Goal: Task Accomplishment & Management: Complete application form

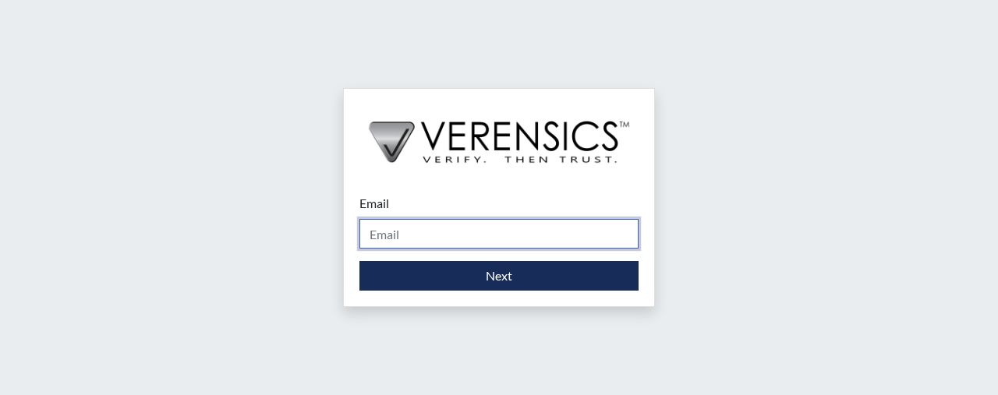
click at [403, 233] on input "Email" at bounding box center [499, 234] width 279 height 30
type input "[PERSON_NAME][EMAIL_ADDRESS][PERSON_NAME][DOMAIN_NAME]"
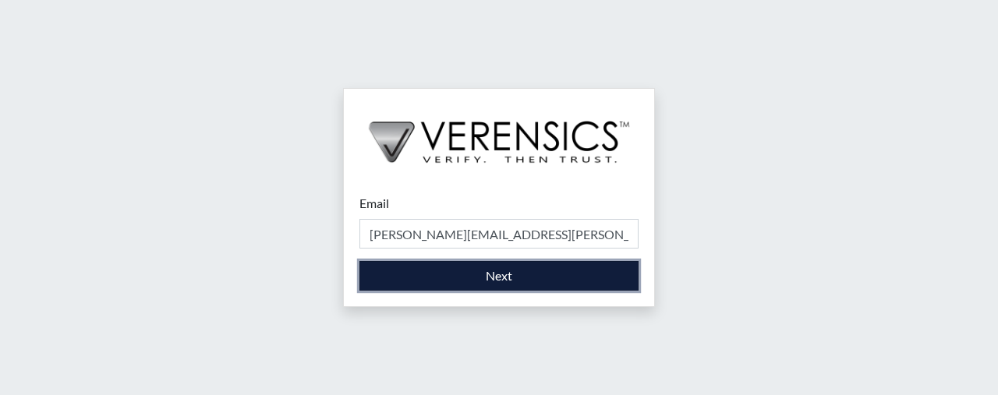
click at [468, 278] on button "Next" at bounding box center [499, 276] width 279 height 30
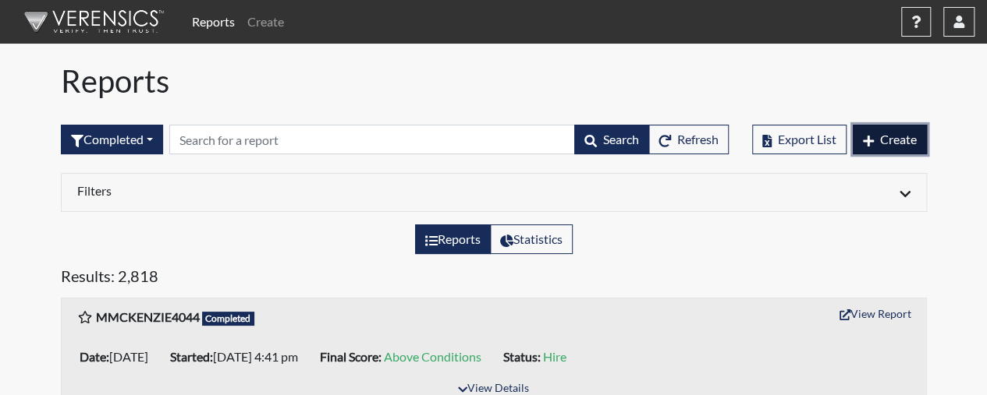
click at [898, 129] on button "Create" at bounding box center [890, 140] width 74 height 30
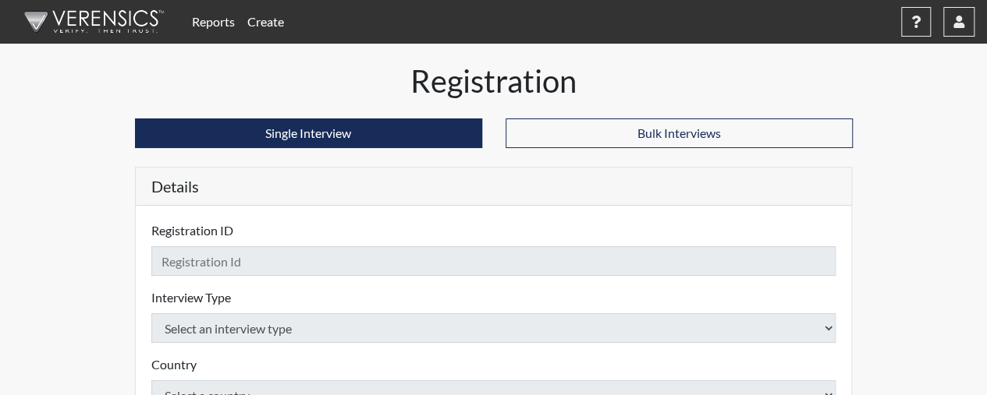
checkbox input "true"
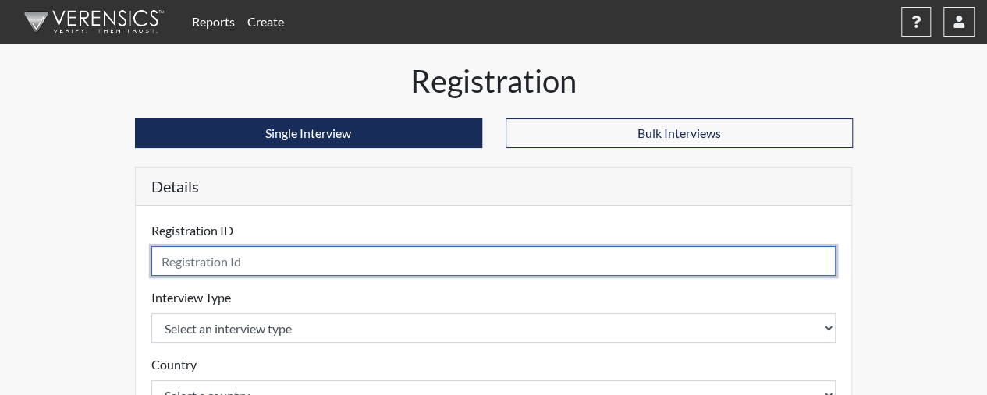
click at [513, 264] on input "text" at bounding box center [493, 261] width 685 height 30
type input "SBush0187"
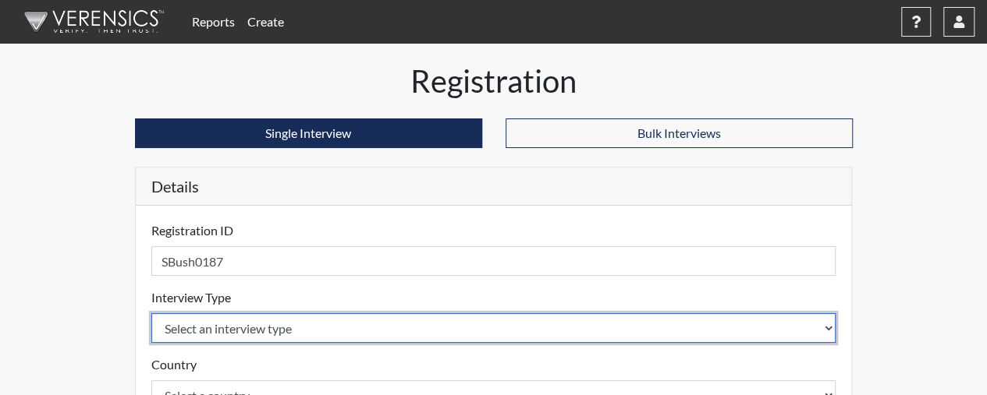
click at [640, 333] on select "Select an interview type Corrections Pre-Employment" at bounding box center [493, 329] width 685 height 30
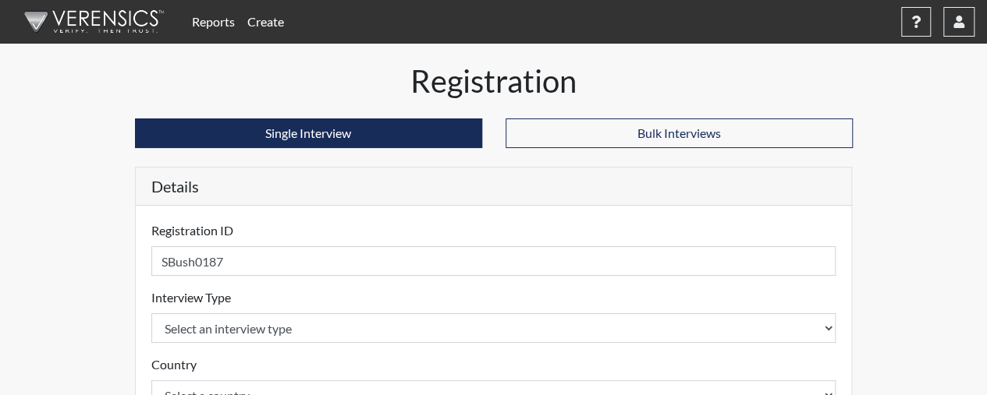
click at [583, 364] on div "Country Select a country [GEOGRAPHIC_DATA] [GEOGRAPHIC_DATA] Please select a co…" at bounding box center [493, 383] width 685 height 55
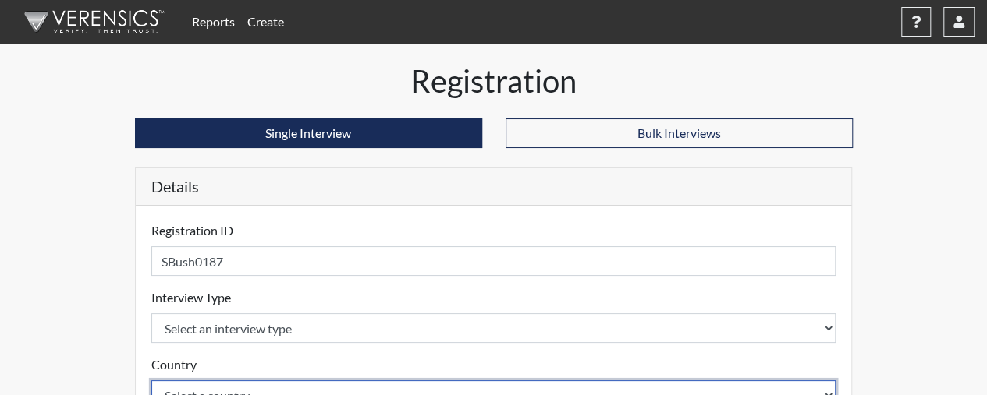
scroll to position [13, 0]
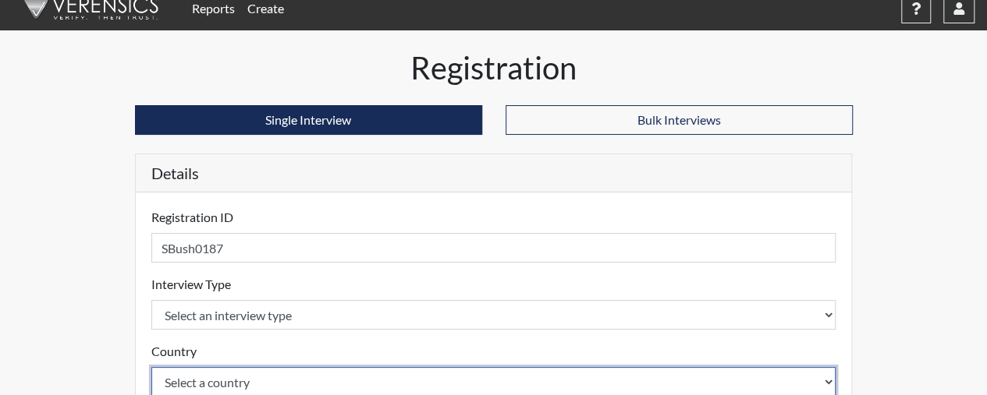
click at [583, 374] on select "Select a country [GEOGRAPHIC_DATA] [GEOGRAPHIC_DATA]" at bounding box center [493, 382] width 685 height 30
select select "united-states-of-[GEOGRAPHIC_DATA]"
click at [151, 367] on select "Select a country [GEOGRAPHIC_DATA] [GEOGRAPHIC_DATA]" at bounding box center [493, 382] width 685 height 30
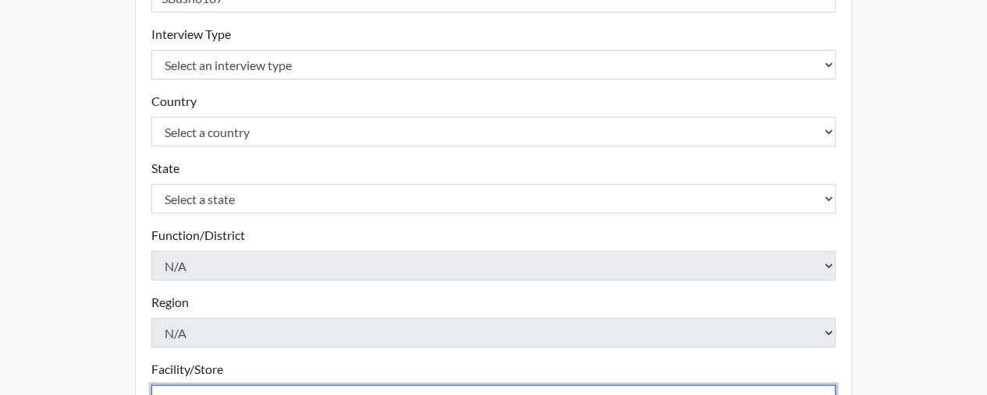
scroll to position [282, 0]
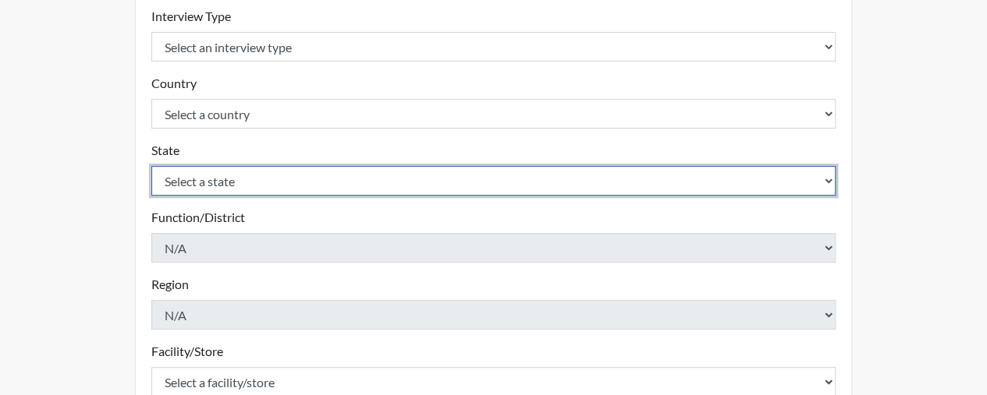
click at [527, 179] on select "Select a state [US_STATE] [US_STATE] [US_STATE] [US_STATE] [US_STATE] [US_STATE…" at bounding box center [493, 181] width 685 height 30
click at [151, 166] on select "Select a state [US_STATE] [US_STATE] [US_STATE] [US_STATE] [US_STATE] [US_STATE…" at bounding box center [493, 181] width 685 height 30
click at [483, 180] on select "Select a state [US_STATE] [US_STATE] [US_STATE] [US_STATE] [US_STATE] [US_STATE…" at bounding box center [493, 181] width 685 height 30
select select "SC"
click at [151, 166] on select "Select a state [US_STATE] [US_STATE] [US_STATE] [US_STATE] [US_STATE] [US_STATE…" at bounding box center [493, 181] width 685 height 30
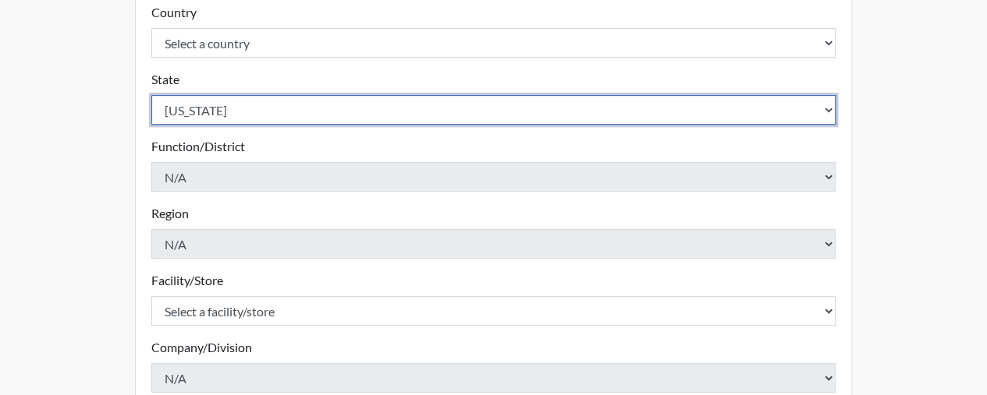
scroll to position [355, 0]
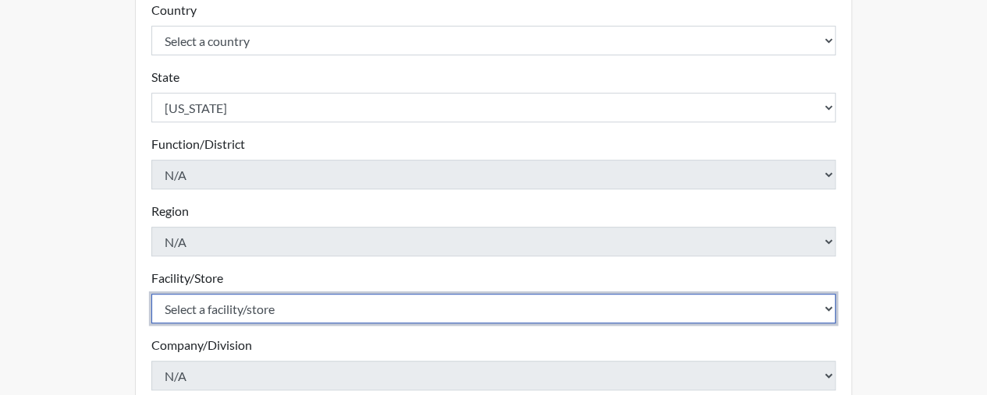
click at [340, 310] on select "Select a facility/store [GEOGRAPHIC_DATA] CI Broad River CI [PERSON_NAME] CI Di…" at bounding box center [493, 309] width 685 height 30
select select "d25ccce7-56e4-4ac3-94d1-4a6dbae4e778"
click at [151, 294] on select "Select a facility/store [GEOGRAPHIC_DATA] CI Broad River CI [PERSON_NAME] CI Di…" at bounding box center [493, 309] width 685 height 30
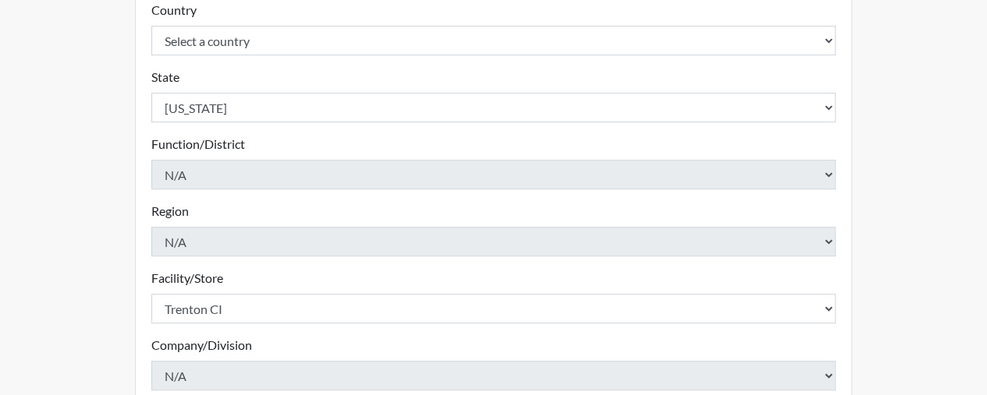
scroll to position [570, 0]
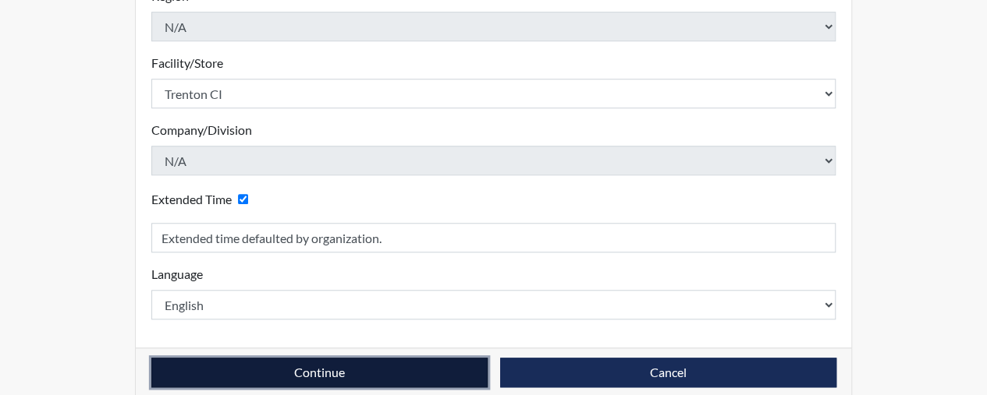
click at [304, 373] on button "Continue" at bounding box center [319, 373] width 336 height 30
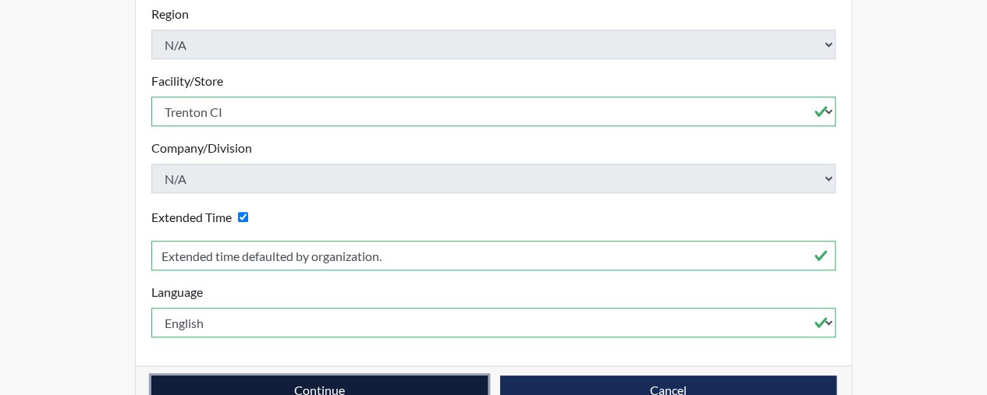
click at [304, 376] on button "Continue" at bounding box center [319, 391] width 336 height 30
drag, startPoint x: 304, startPoint y: 373, endPoint x: 257, endPoint y: 364, distance: 47.7
click at [257, 376] on button "Continue" at bounding box center [319, 391] width 336 height 30
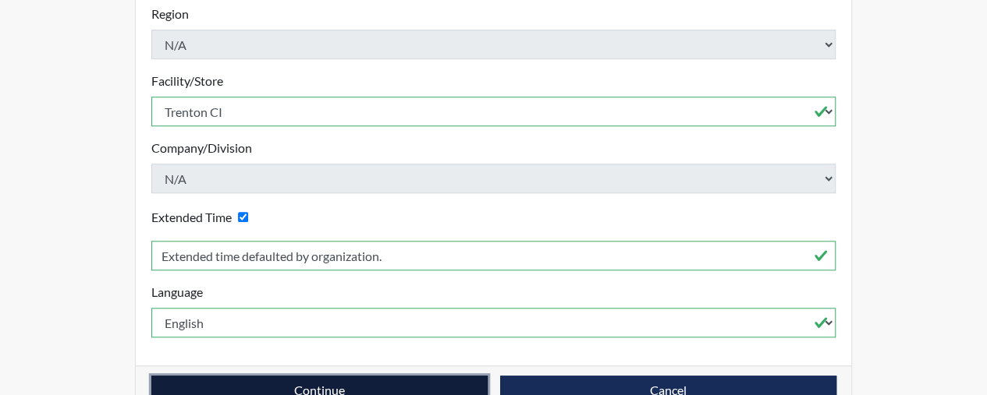
click at [257, 376] on button "Continue" at bounding box center [319, 391] width 336 height 30
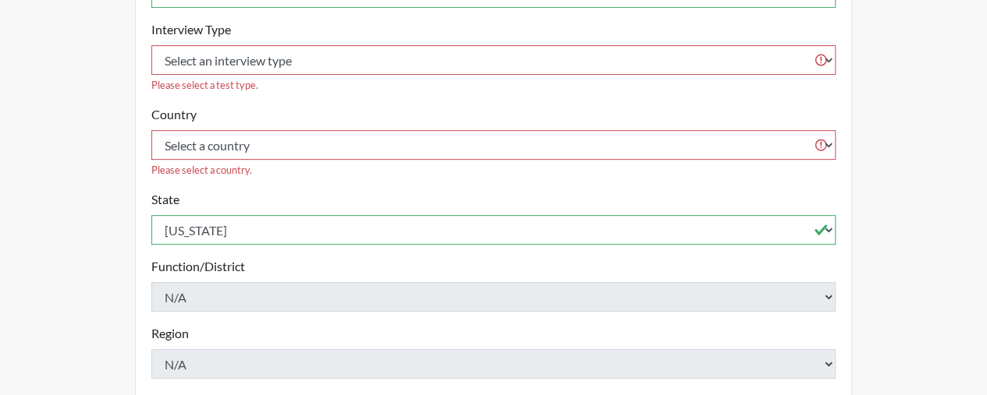
scroll to position [239, 0]
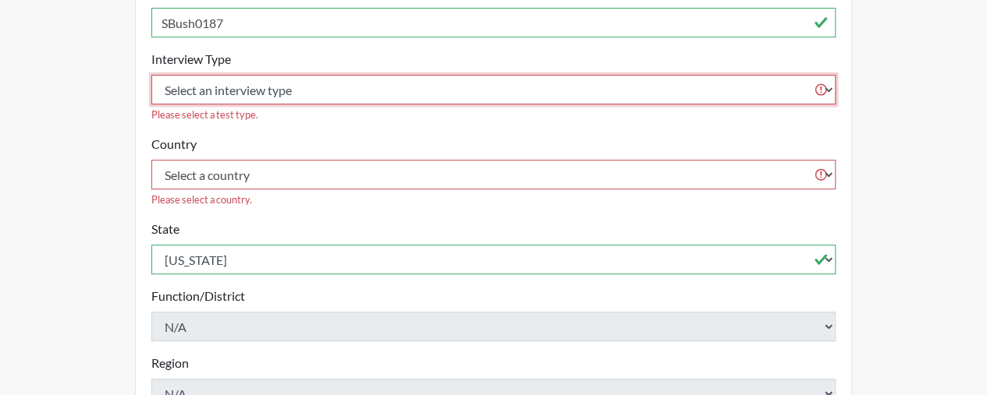
click at [484, 79] on select "Select an interview type Corrections Pre-Employment" at bounding box center [493, 90] width 685 height 30
select select "ff733e93-e1bf-11ea-9c9f-0eff0cf7eb8f"
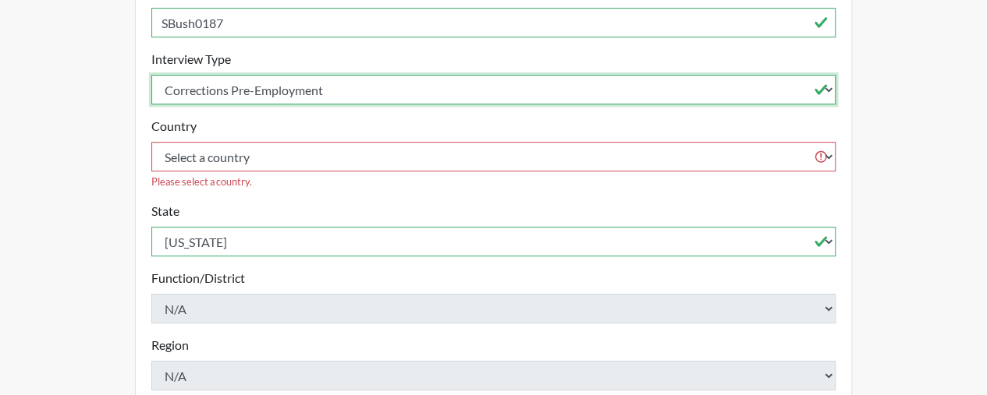
click at [151, 75] on select "Select an interview type Corrections Pre-Employment" at bounding box center [493, 90] width 685 height 30
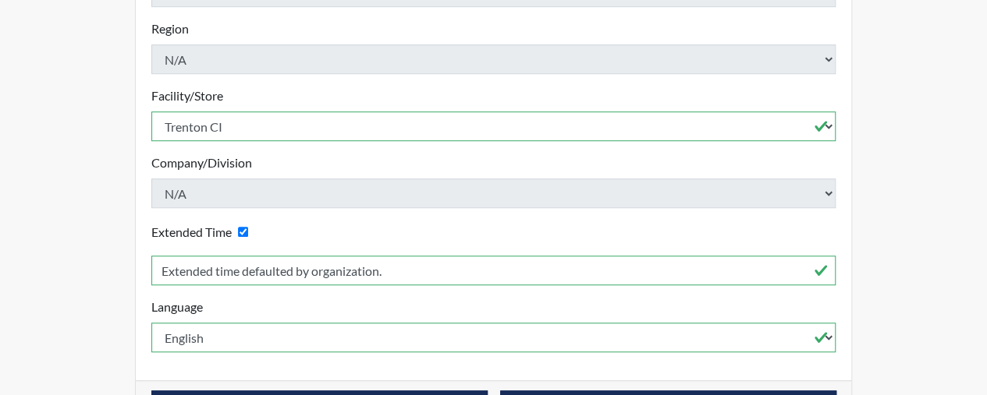
scroll to position [589, 0]
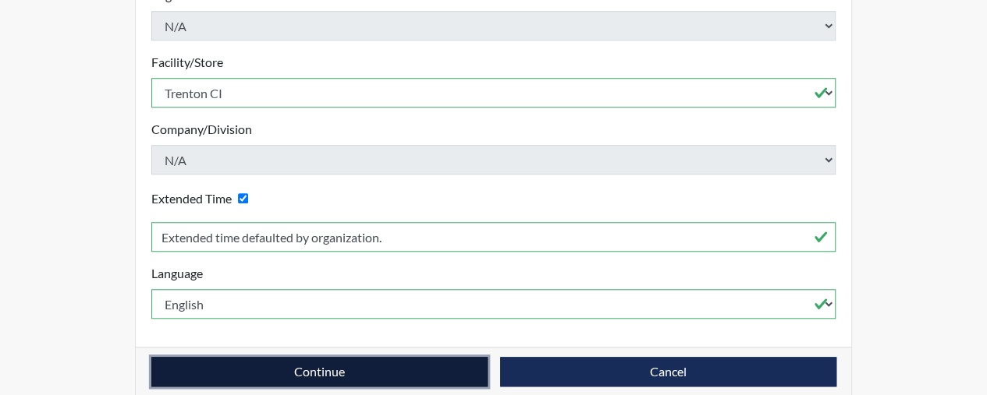
click at [351, 357] on button "Continue" at bounding box center [319, 372] width 336 height 30
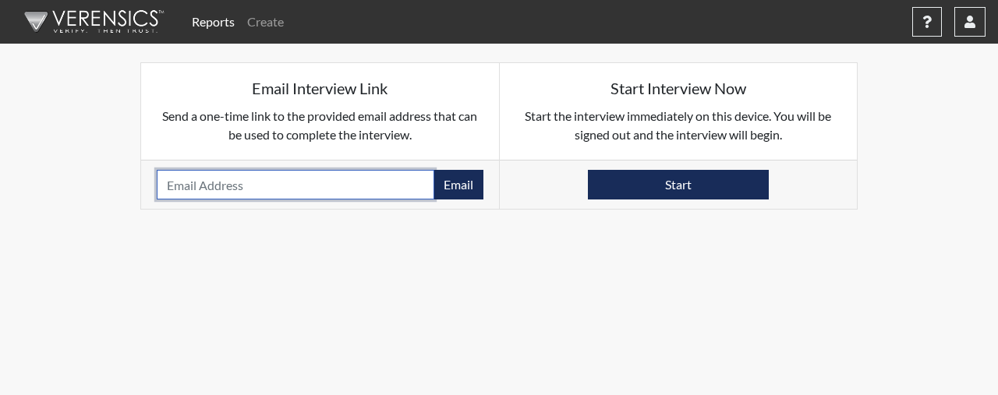
click at [304, 180] on input "email" at bounding box center [296, 185] width 278 height 30
type input "[EMAIL_ADDRESS][DOMAIN_NAME]"
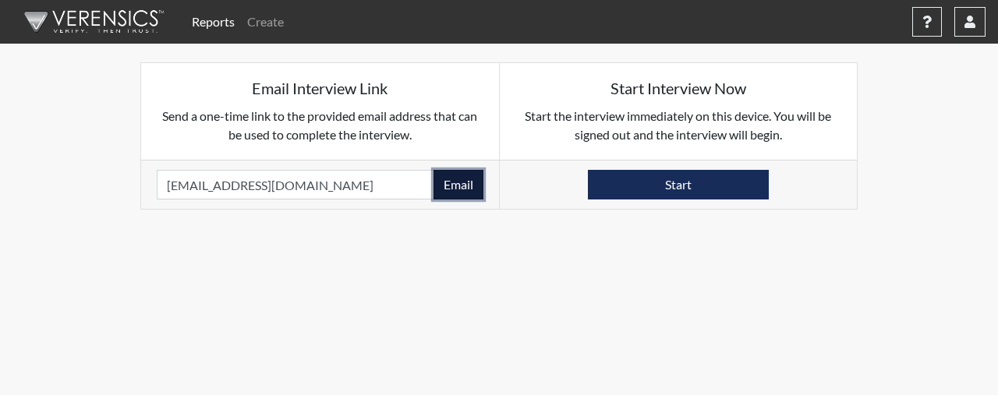
click at [447, 193] on button "Email" at bounding box center [459, 185] width 50 height 30
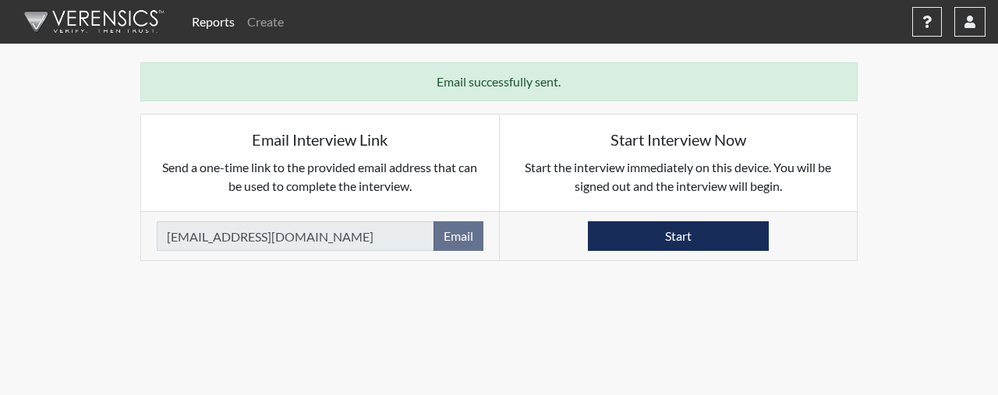
click at [991, 13] on nav "Reports Create Help Center × Verensics Best Practices How to successfully use t…" at bounding box center [499, 22] width 998 height 44
click at [977, 23] on button "button" at bounding box center [970, 22] width 31 height 30
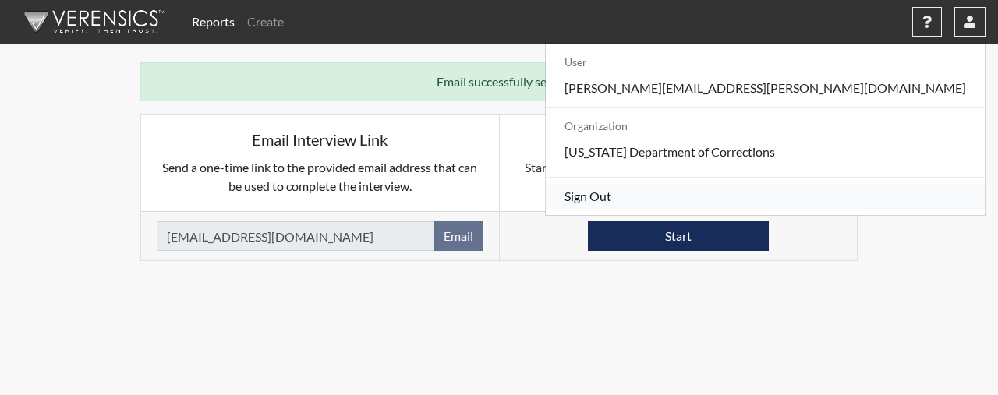
click at [852, 209] on link "Sign Out" at bounding box center [765, 196] width 439 height 25
